Goal: Task Accomplishment & Management: Manage account settings

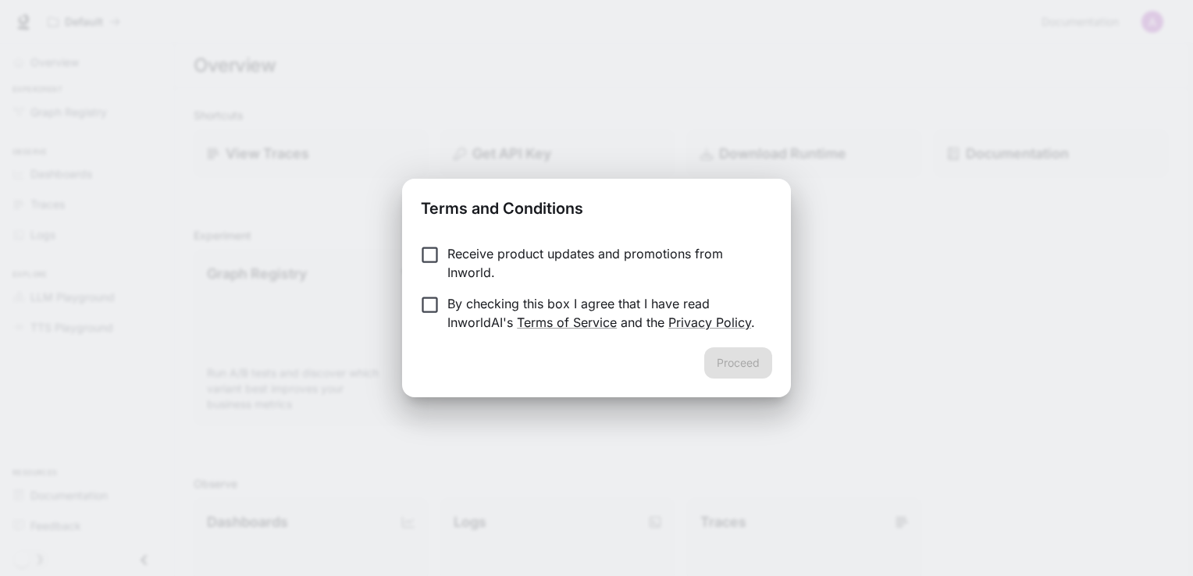
drag, startPoint x: 1122, startPoint y: 0, endPoint x: 703, endPoint y: 114, distance: 433.7
click at [703, 114] on div "Terms and Conditions Receive product updates and promotions from Inworld. By ch…" at bounding box center [596, 288] width 1193 height 576
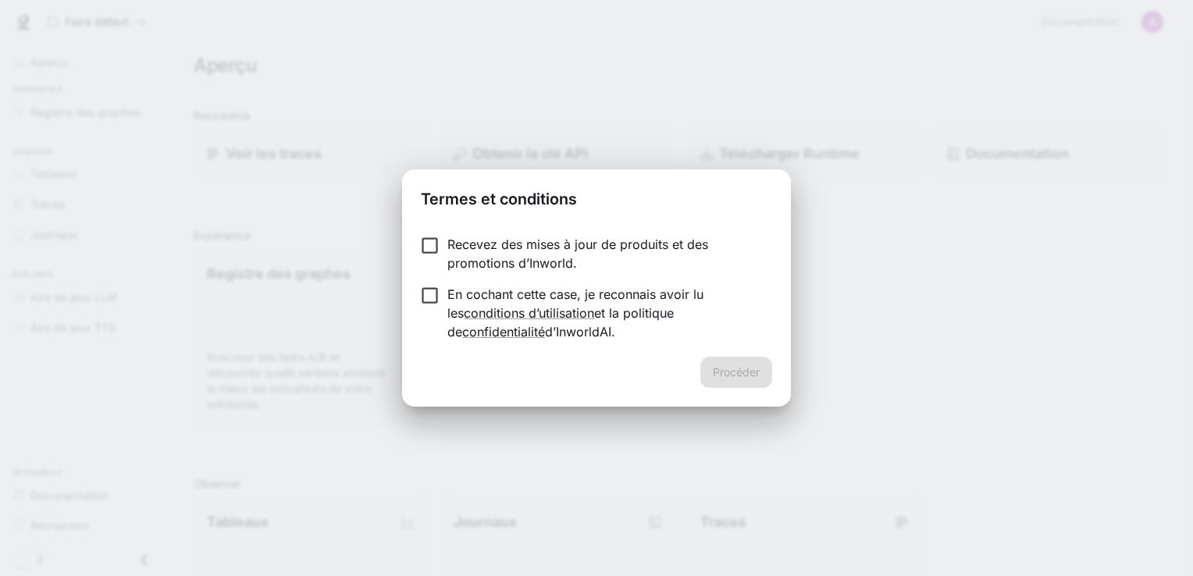
click at [456, 297] on p "En cochant cette case, je reconnais avoir lu les conditions d’utilisation et la…" at bounding box center [603, 313] width 312 height 56
click at [724, 369] on button "Procéder" at bounding box center [736, 372] width 72 height 31
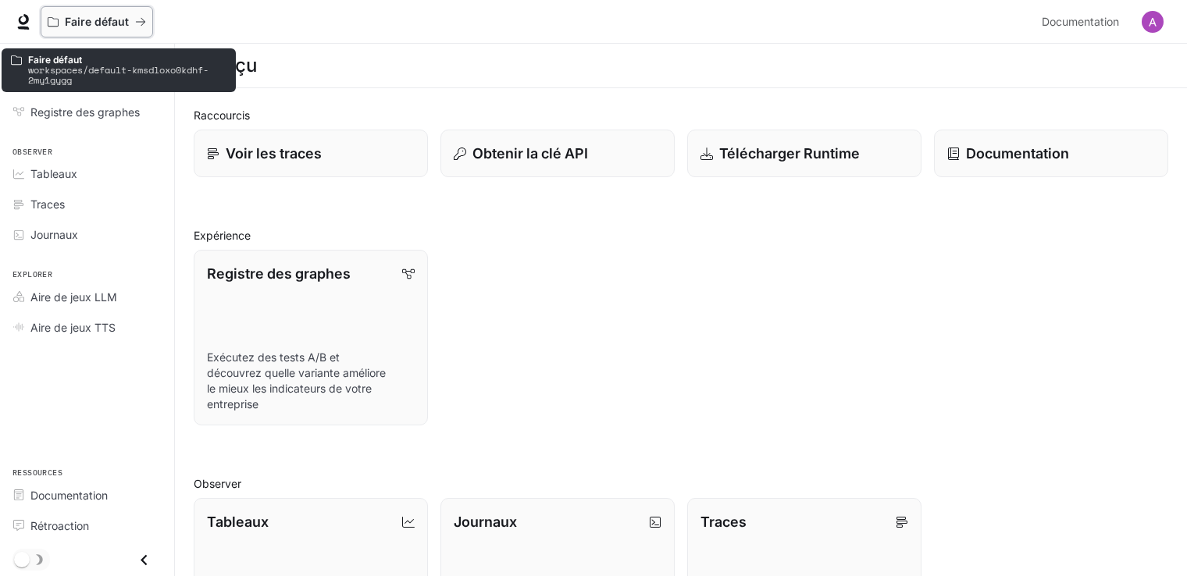
click at [135, 24] on icon "Tous les espaces de travail" at bounding box center [140, 21] width 11 height 11
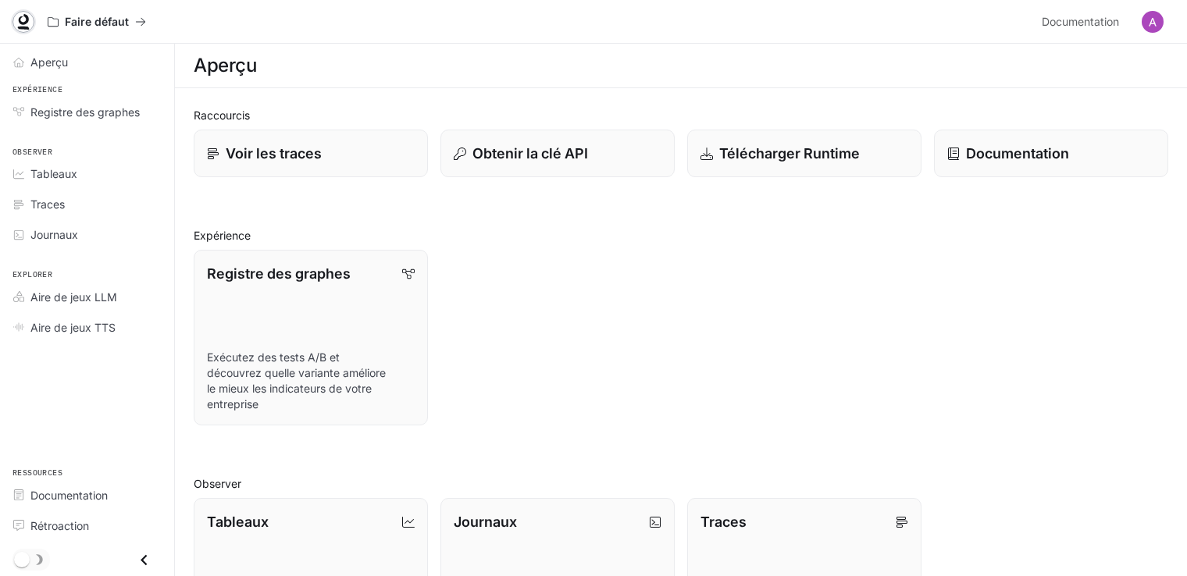
click at [23, 20] on icon at bounding box center [24, 22] width 16 height 16
click at [47, 54] on span "Aperçu" at bounding box center [48, 62] width 37 height 16
click at [336, 164] on link "Voir les traces" at bounding box center [311, 154] width 237 height 48
click at [979, 166] on link "Documentation" at bounding box center [1051, 154] width 237 height 48
drag, startPoint x: 646, startPoint y: 213, endPoint x: 610, endPoint y: 382, distance: 172.4
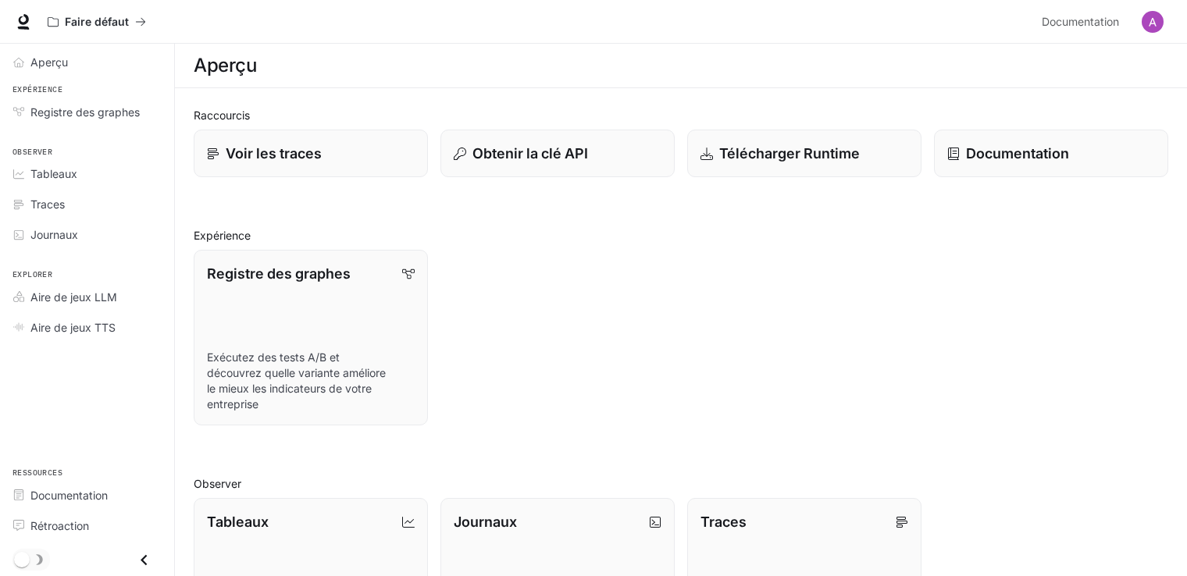
click at [610, 382] on div "Registre des graphes Exécutez des tests A/B et découvrez quelle variante amélio…" at bounding box center [674, 331] width 987 height 188
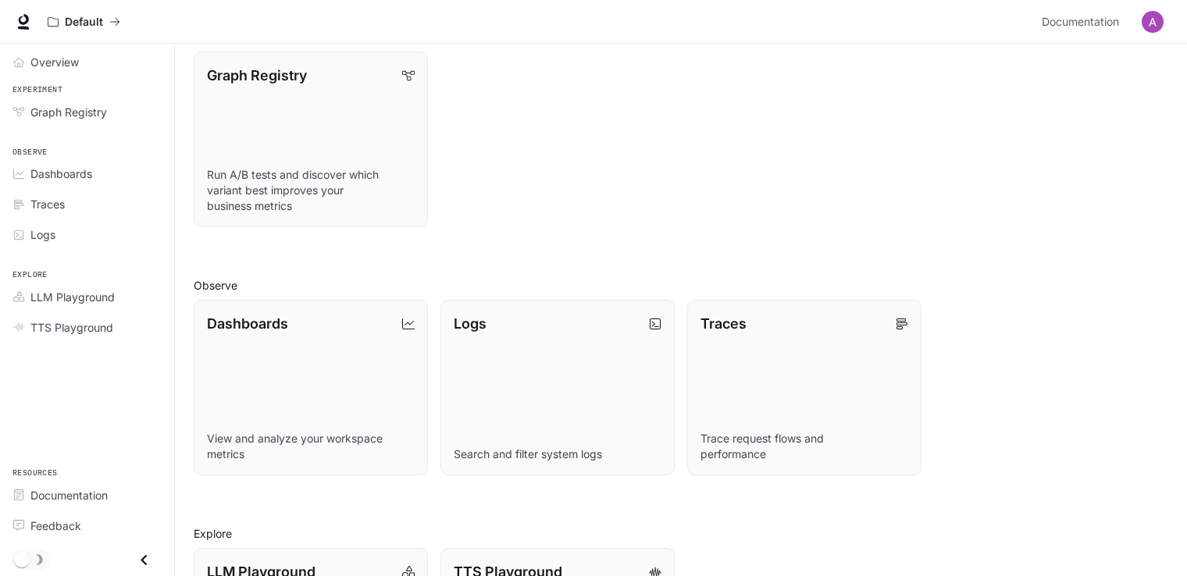
scroll to position [364, 0]
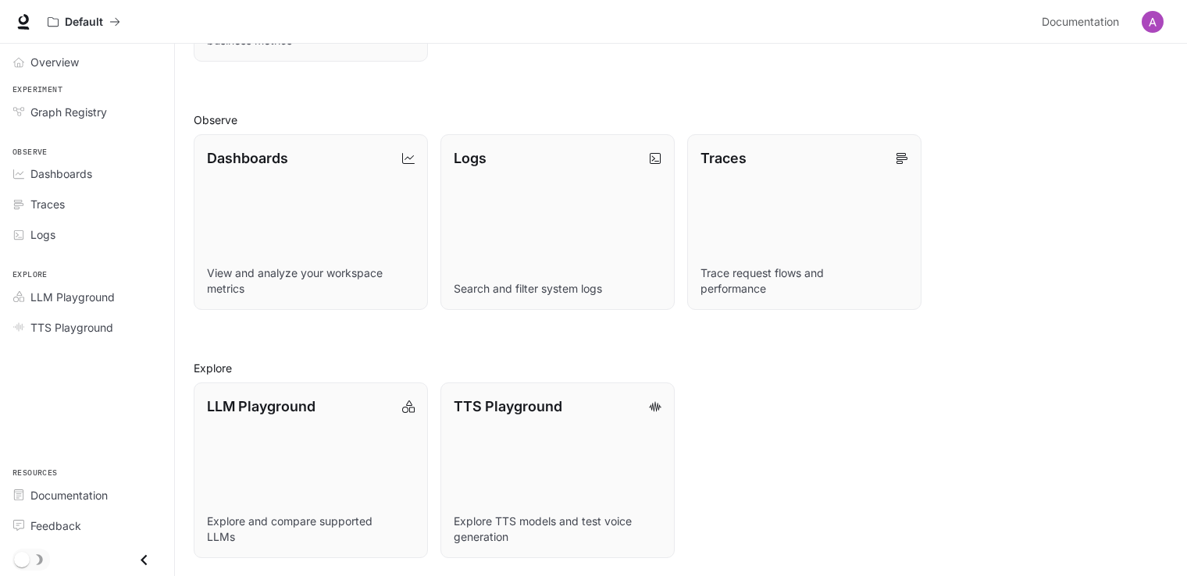
click at [145, 563] on icon "Close drawer" at bounding box center [144, 559] width 6 height 11
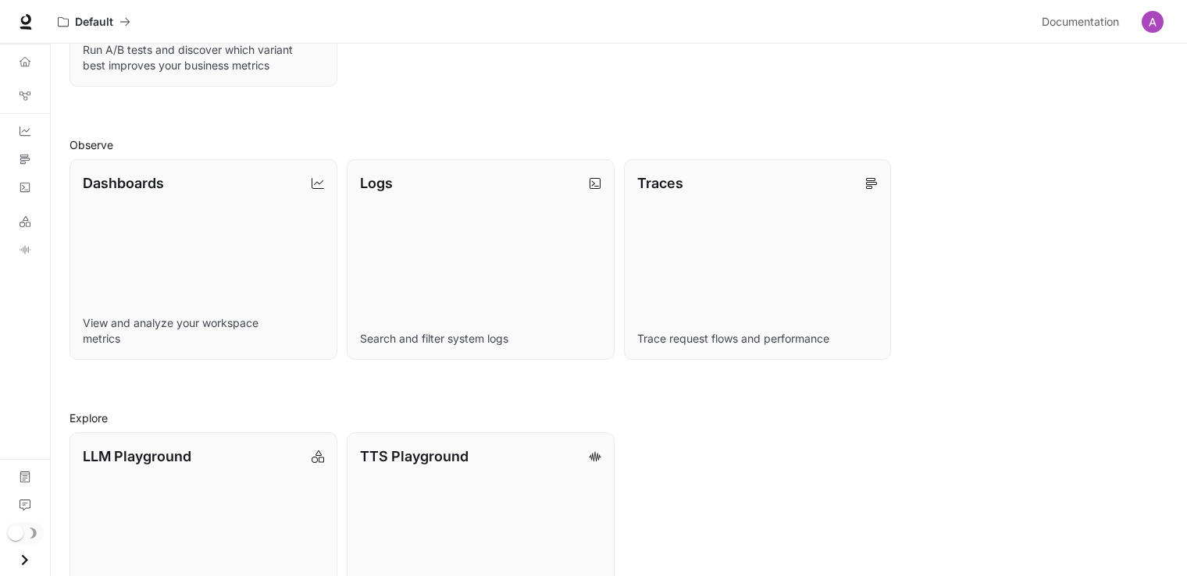
click at [22, 559] on icon "Open drawer" at bounding box center [24, 560] width 21 height 21
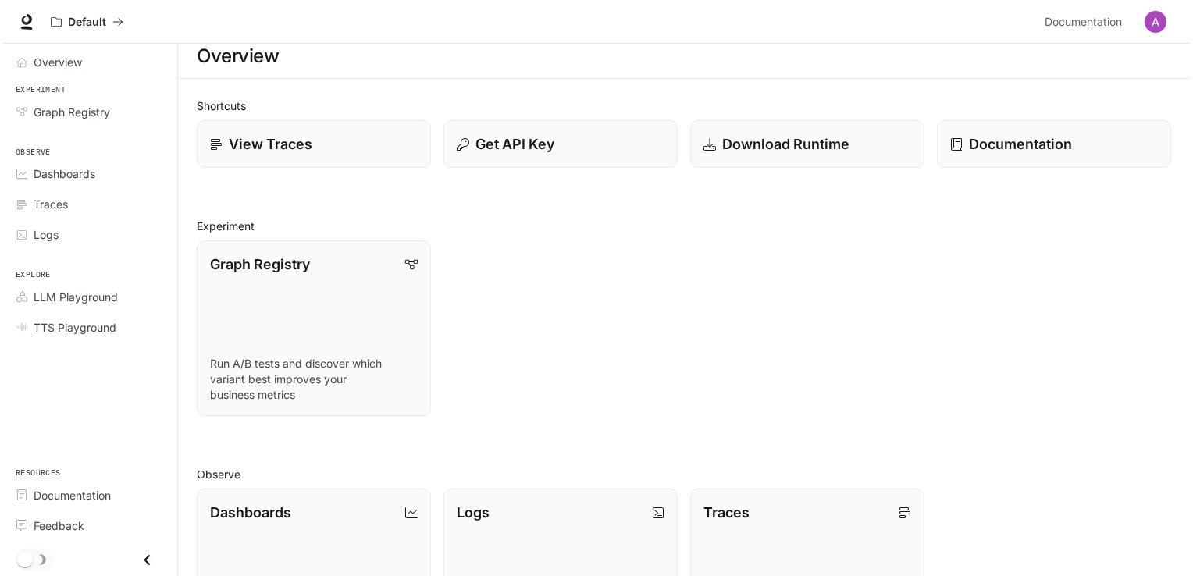
scroll to position [0, 0]
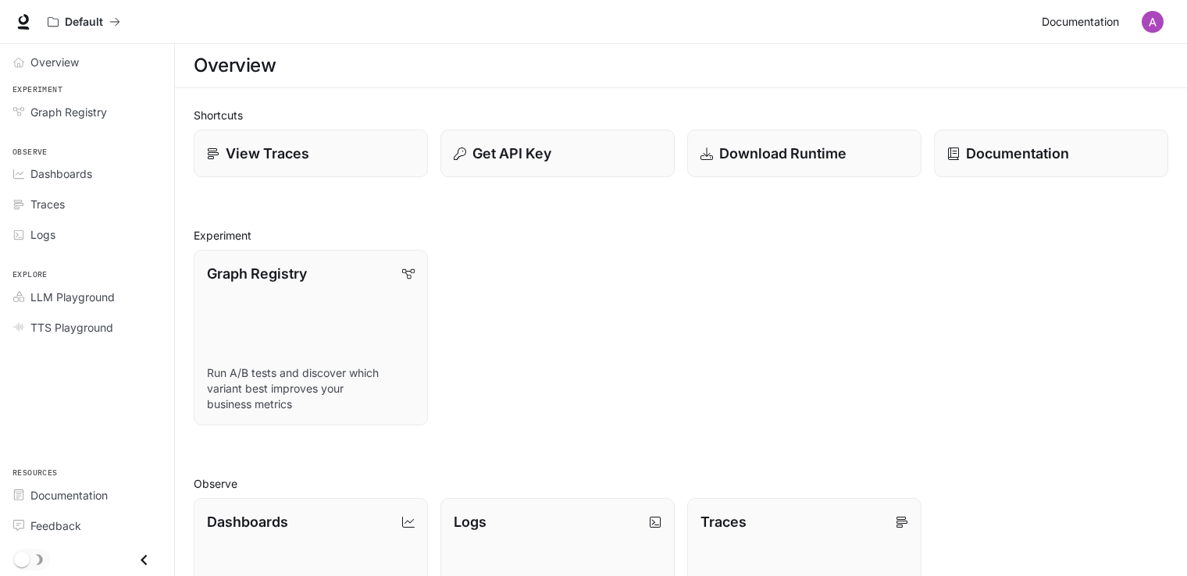
click at [1112, 18] on span "Documentation" at bounding box center [1079, 22] width 77 height 20
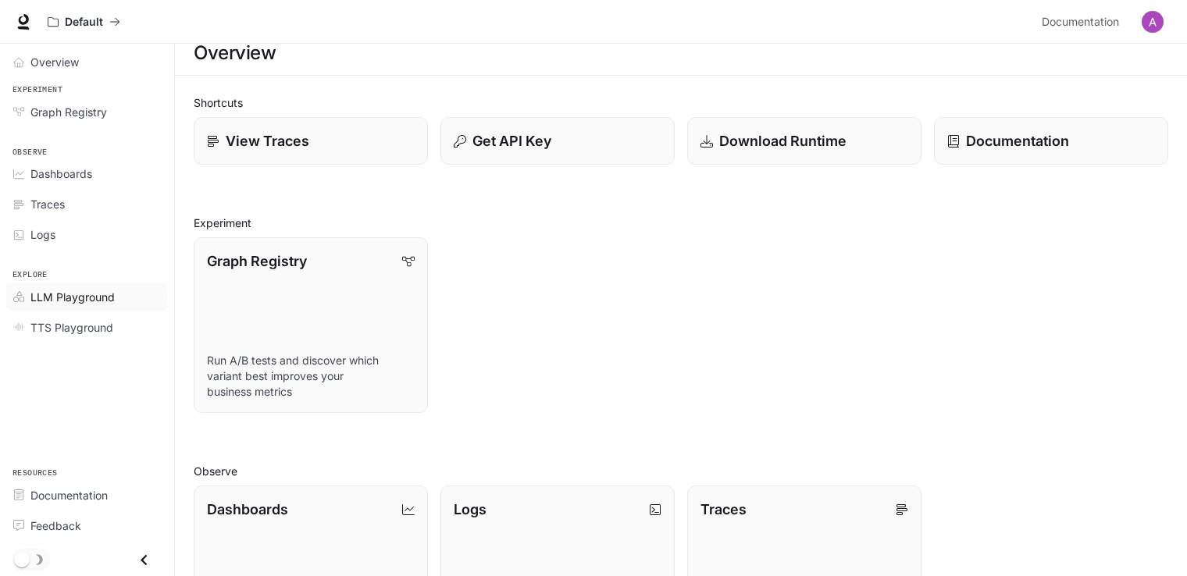
scroll to position [12, 0]
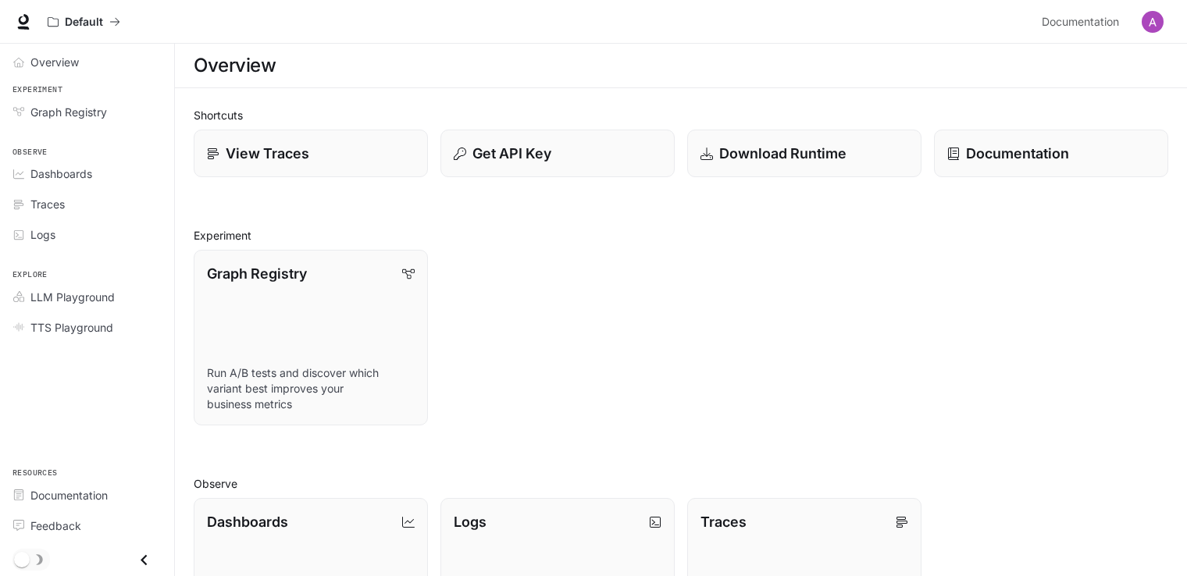
click at [1149, 27] on img "button" at bounding box center [1152, 22] width 22 height 22
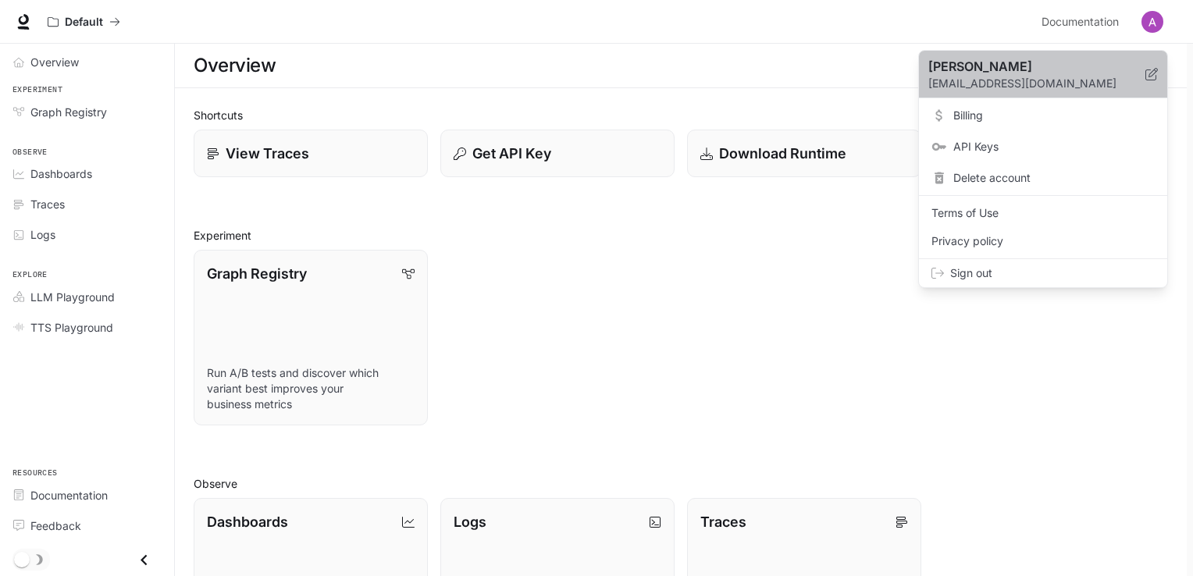
click at [1153, 74] on icon at bounding box center [1151, 74] width 12 height 12
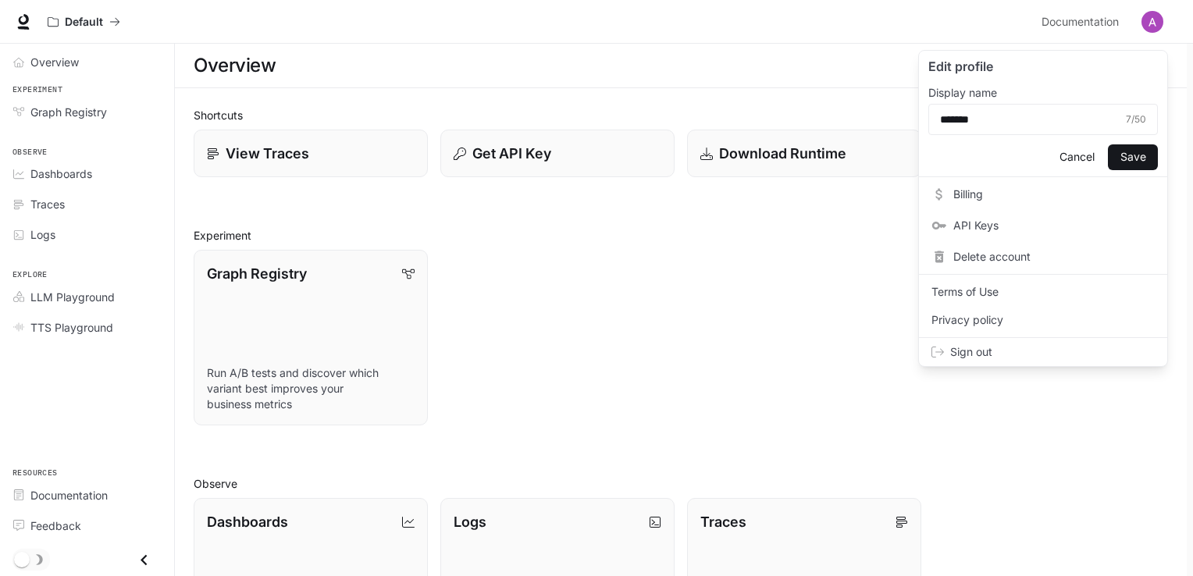
click at [881, 104] on div at bounding box center [596, 288] width 1193 height 576
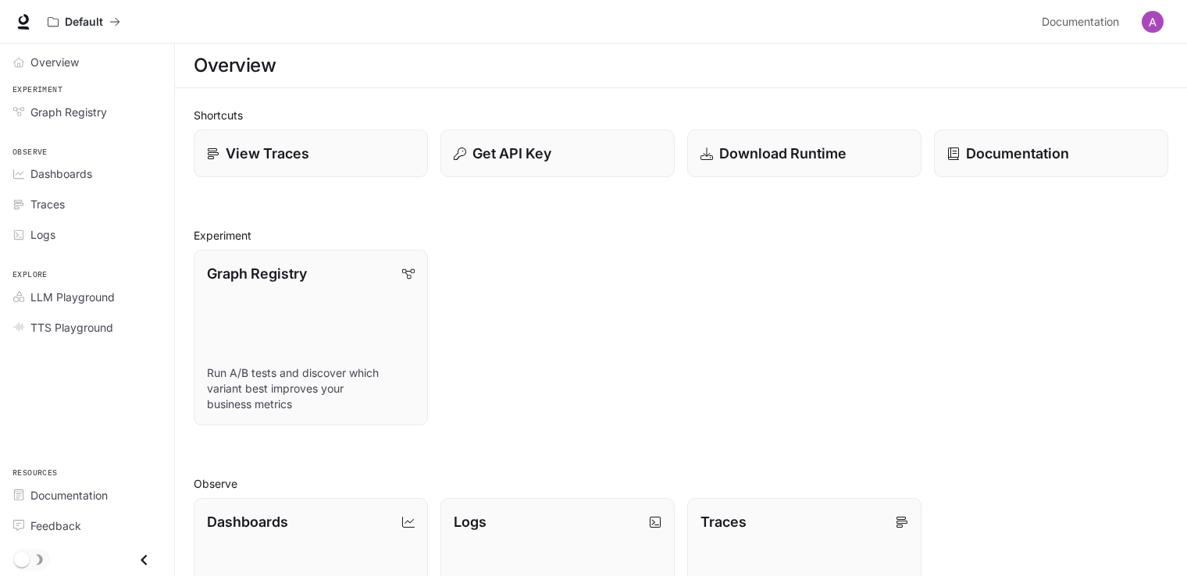
click at [1158, 14] on img "button" at bounding box center [1152, 22] width 22 height 22
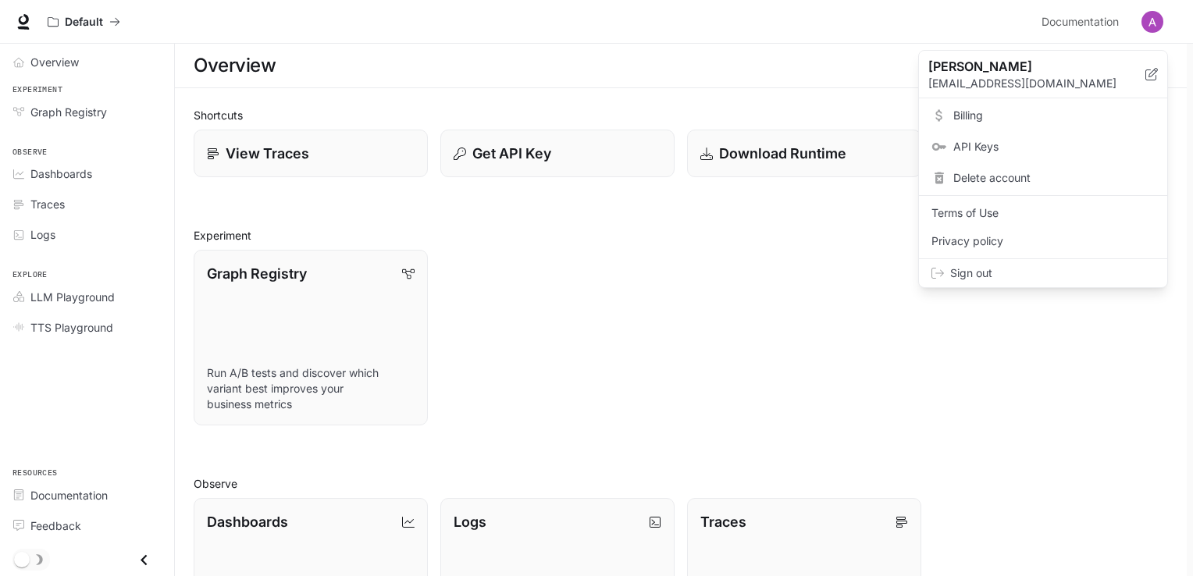
click at [984, 264] on div "Sign out" at bounding box center [1043, 273] width 248 height 28
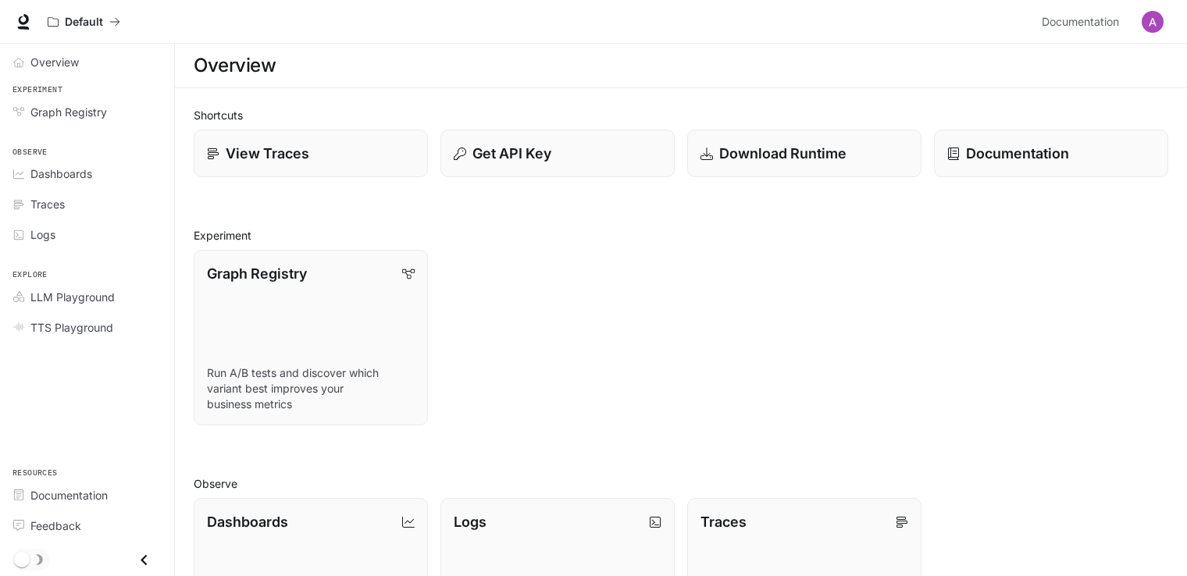
click at [1165, 30] on button "button" at bounding box center [1152, 21] width 31 height 31
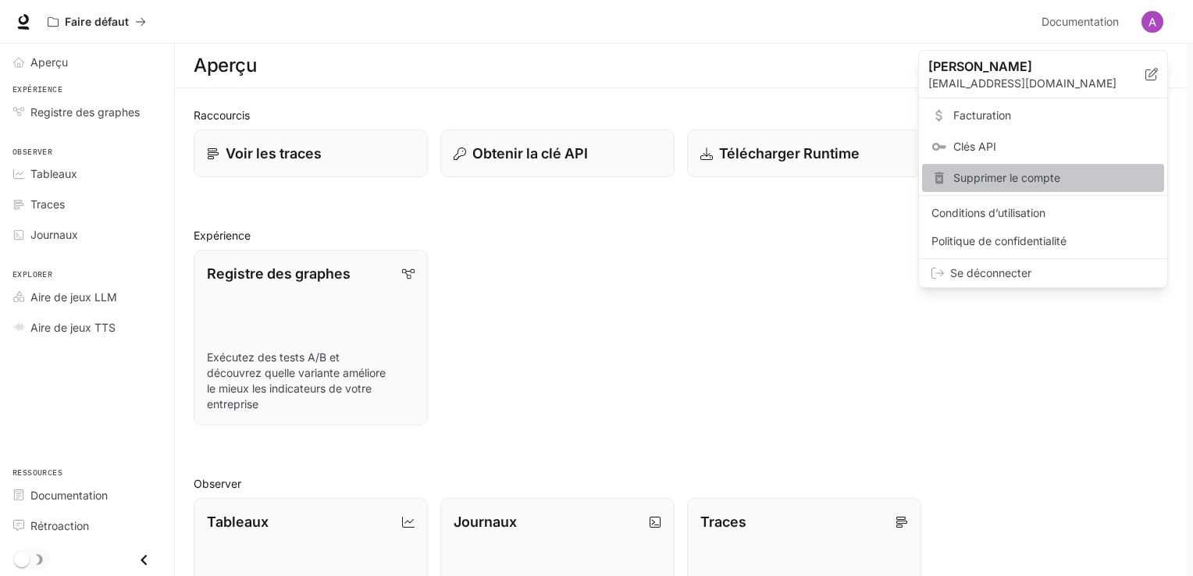
click at [1001, 185] on span "Supprimer le compte" at bounding box center [1053, 178] width 201 height 16
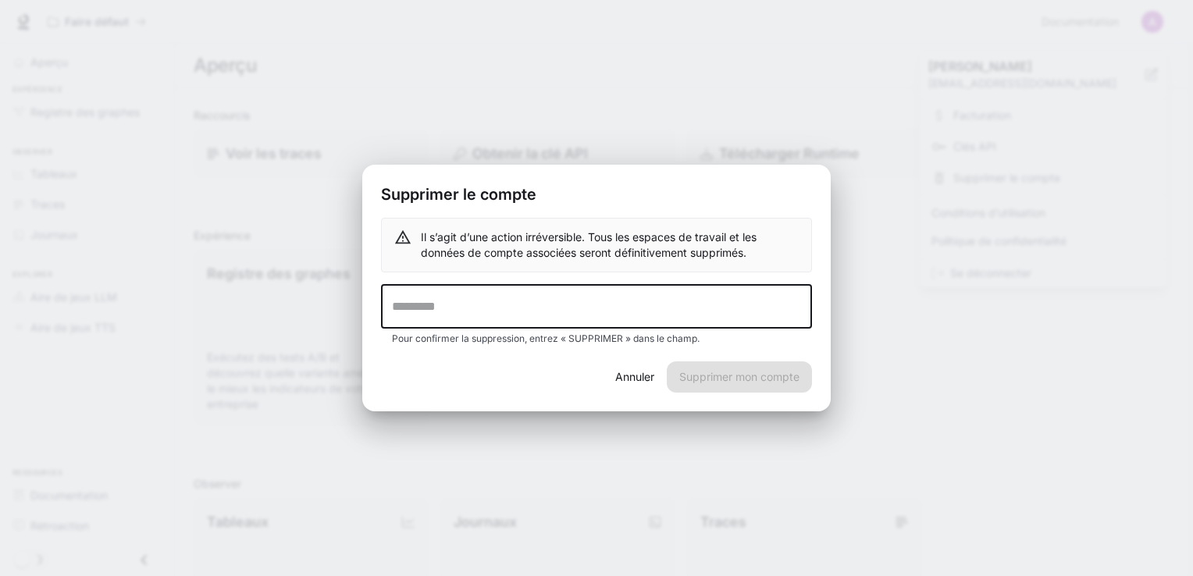
click at [628, 304] on input "text" at bounding box center [596, 307] width 431 height 44
click at [539, 313] on input "*********" at bounding box center [596, 307] width 431 height 44
type input "*********"
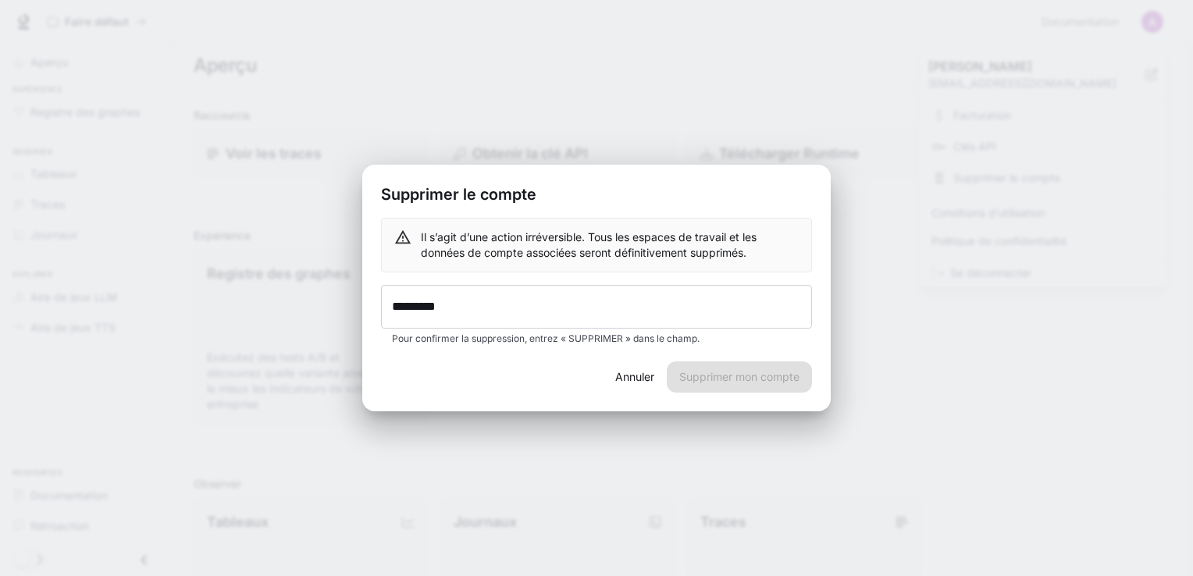
click at [657, 350] on div "Il s’agit d’une action irréversible. Tous les espaces de travail et les données…" at bounding box center [596, 290] width 468 height 144
click at [691, 370] on div "Annuler Supprimer mon compte" at bounding box center [596, 386] width 468 height 50
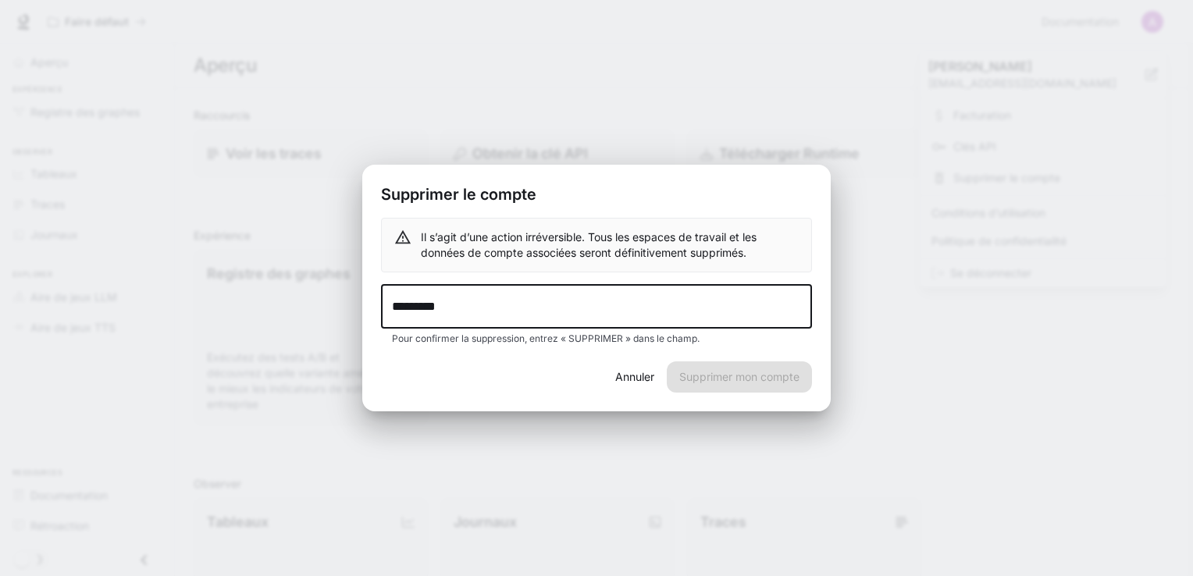
click at [437, 304] on input "*********" at bounding box center [596, 307] width 431 height 44
click at [485, 304] on input "*********" at bounding box center [596, 307] width 431 height 44
drag, startPoint x: 496, startPoint y: 311, endPoint x: 383, endPoint y: 305, distance: 113.3
click at [383, 305] on input "*********" at bounding box center [596, 307] width 431 height 44
type input "*********"
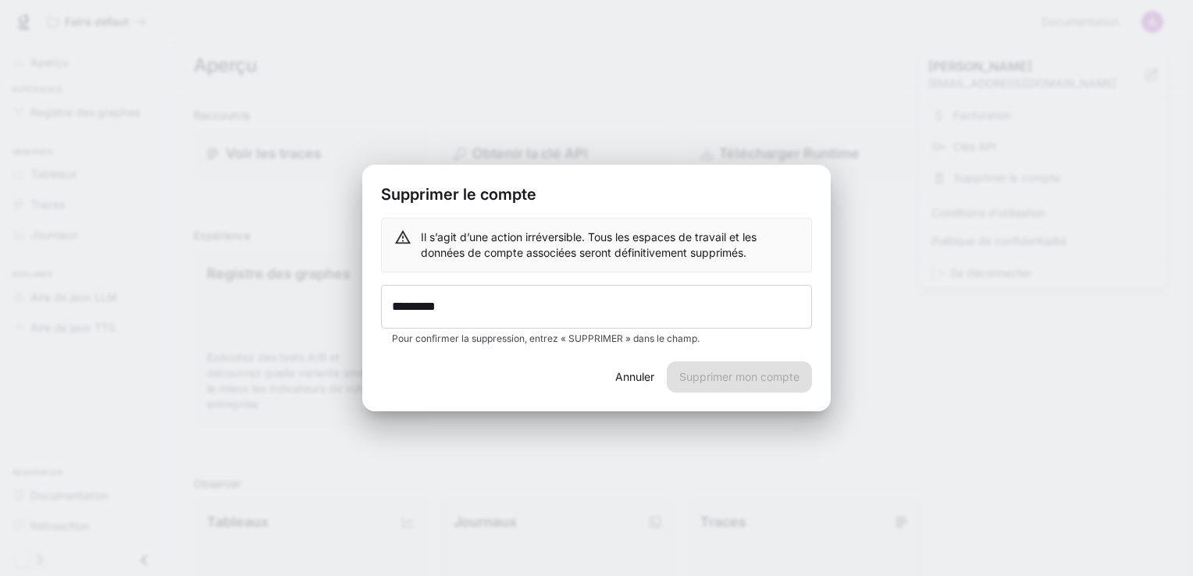
click at [721, 383] on div "Annuler Supprimer mon compte" at bounding box center [596, 386] width 468 height 50
click at [600, 354] on div "Il s’agit d’une action irréversible. Tous les espaces de travail et les données…" at bounding box center [596, 290] width 468 height 144
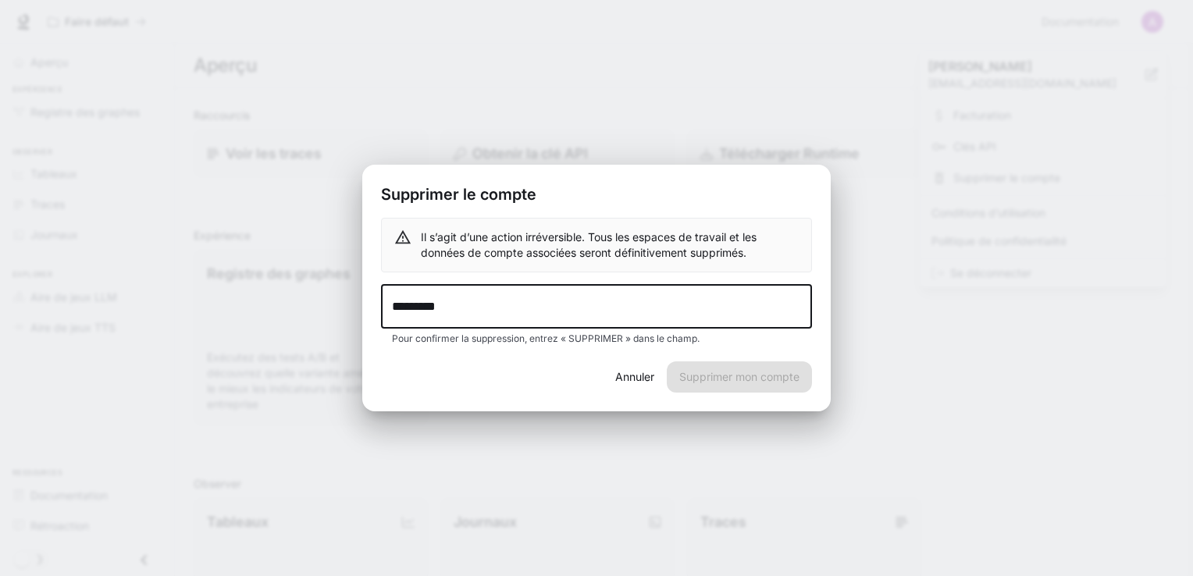
drag, startPoint x: 617, startPoint y: 323, endPoint x: 386, endPoint y: 295, distance: 232.8
click at [386, 295] on input "*********" at bounding box center [596, 307] width 431 height 44
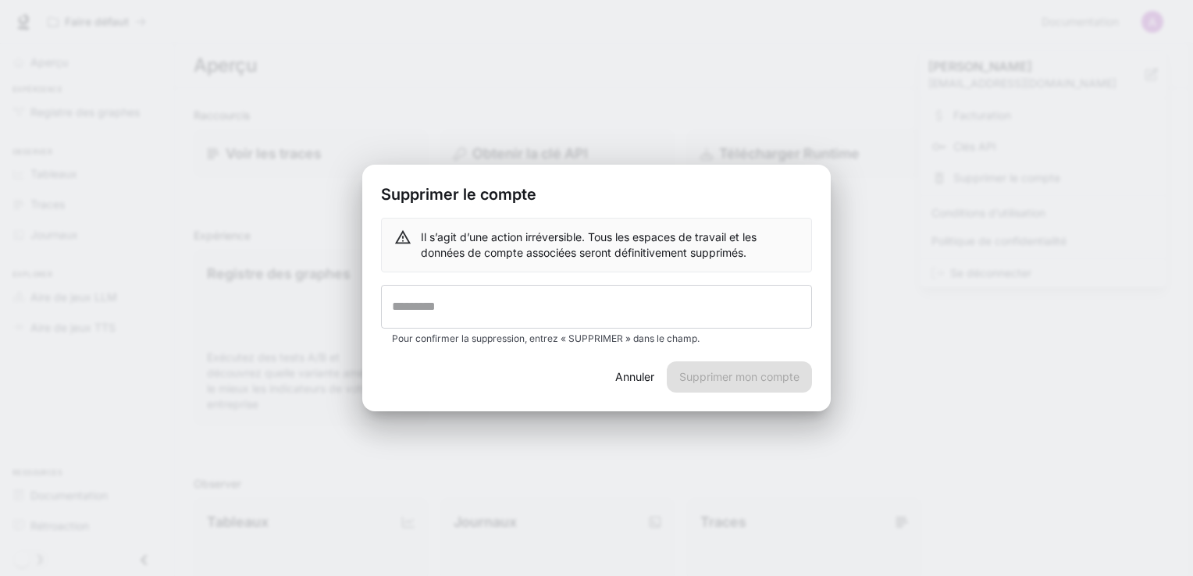
click at [643, 372] on button "Annuler" at bounding box center [635, 376] width 52 height 31
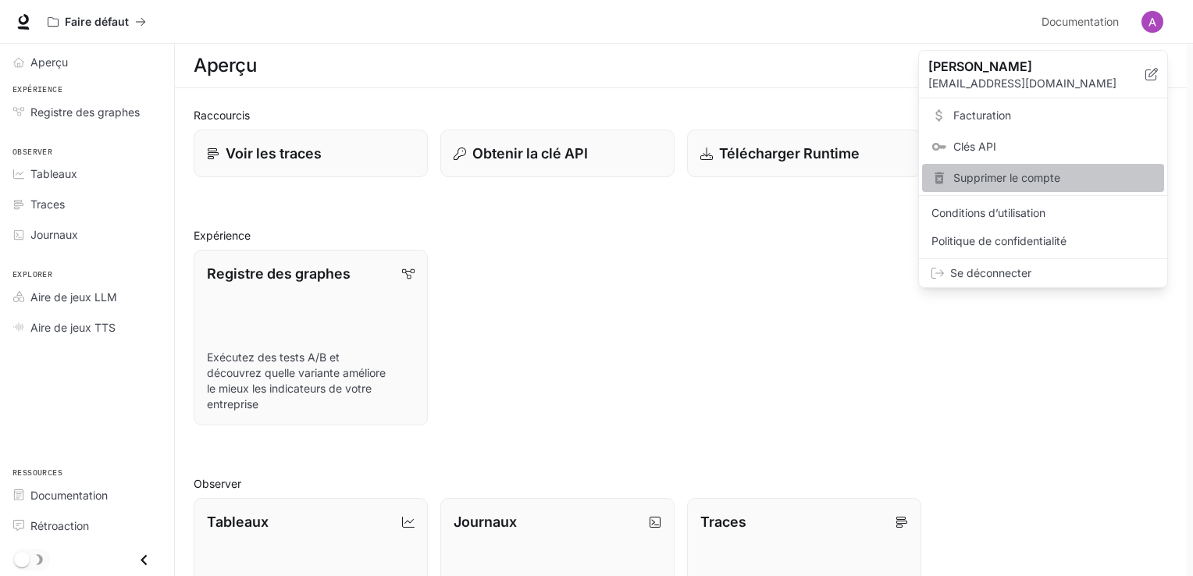
click at [981, 186] on div "Supprimer le compte" at bounding box center [1043, 178] width 242 height 28
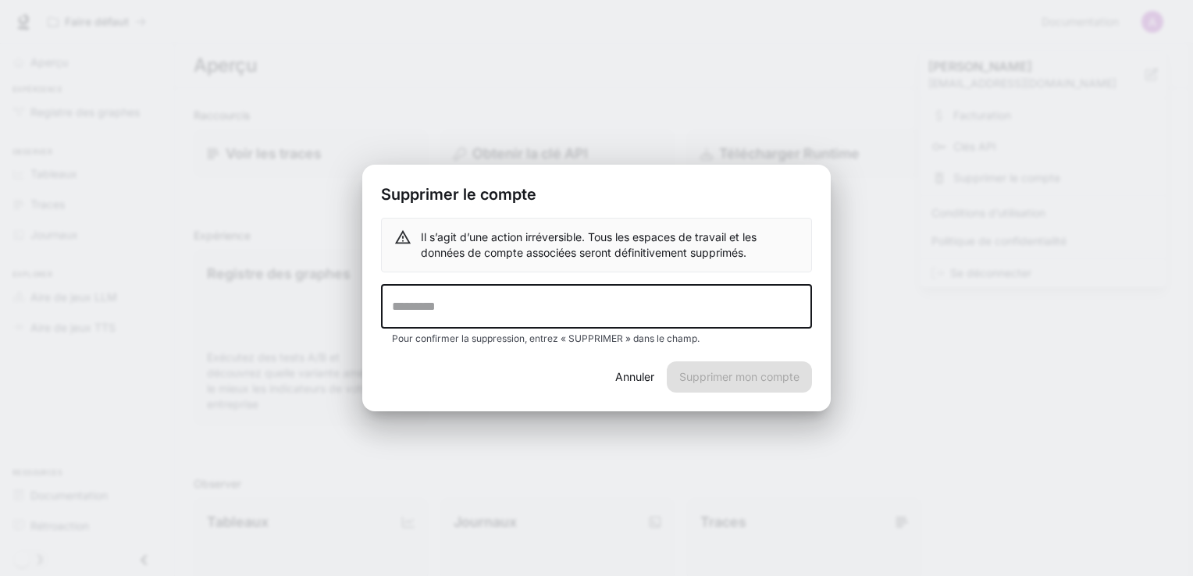
click at [608, 300] on input "text" at bounding box center [596, 307] width 431 height 44
type input "*********"
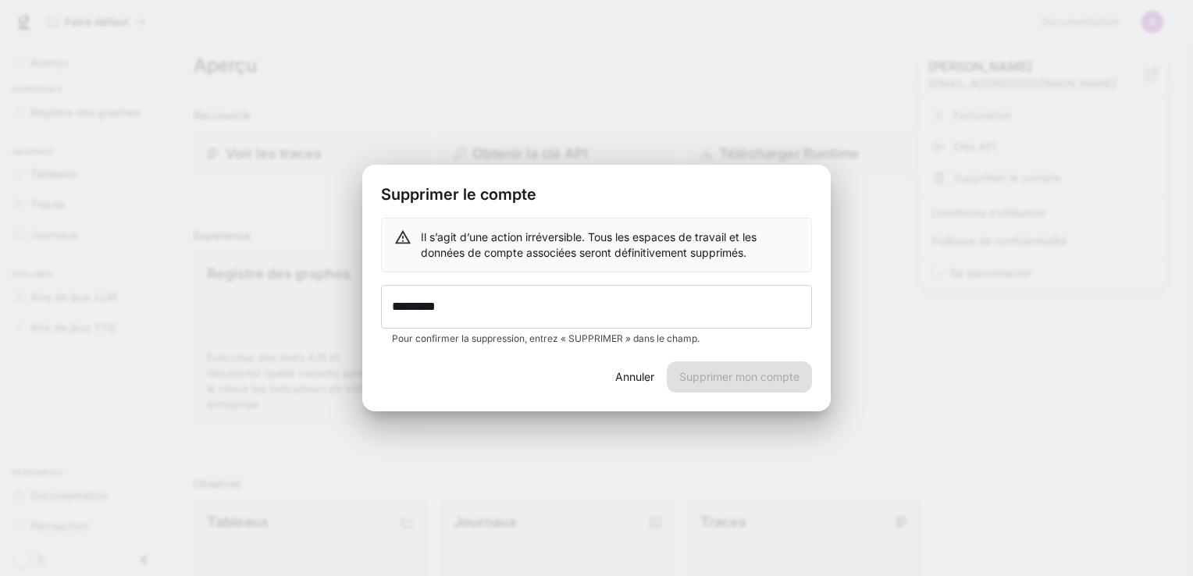
click at [692, 386] on div "Annuler Supprimer mon compte" at bounding box center [596, 386] width 468 height 50
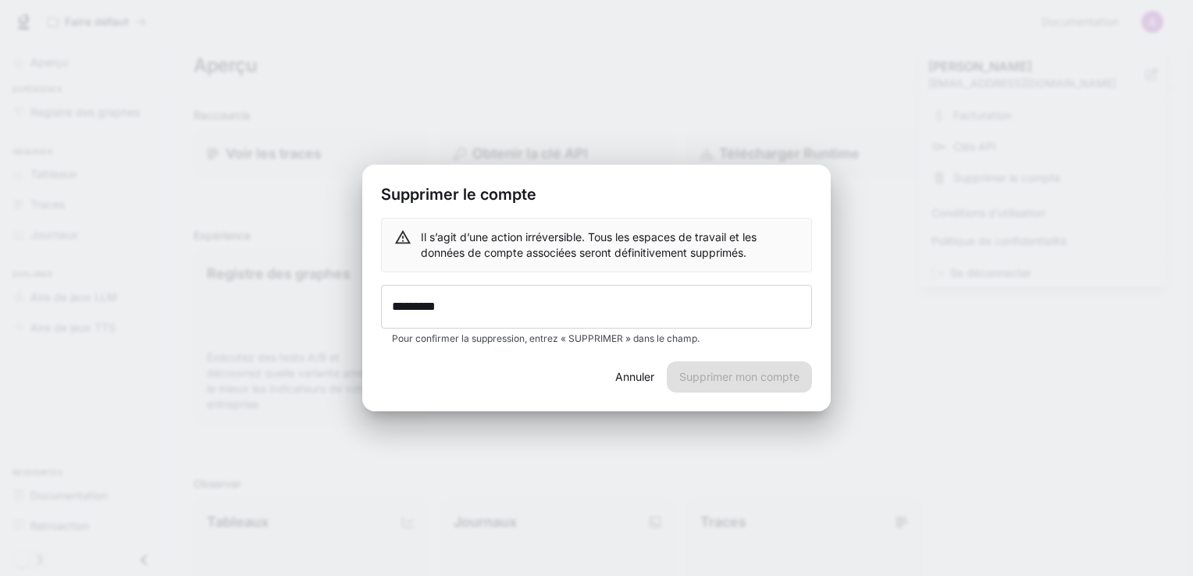
click at [692, 386] on div "Annuler Supprimer mon compte" at bounding box center [596, 386] width 468 height 50
click at [623, 380] on button "Annuler" at bounding box center [635, 376] width 52 height 31
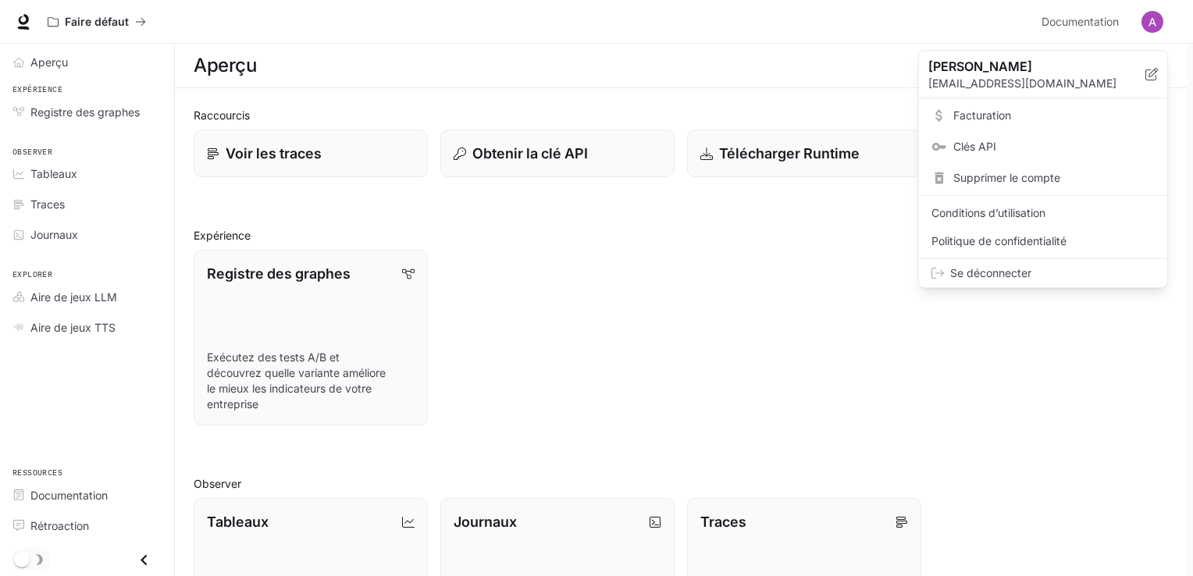
click at [965, 272] on span "Se déconnecter" at bounding box center [1052, 273] width 205 height 16
